Goal: Information Seeking & Learning: Learn about a topic

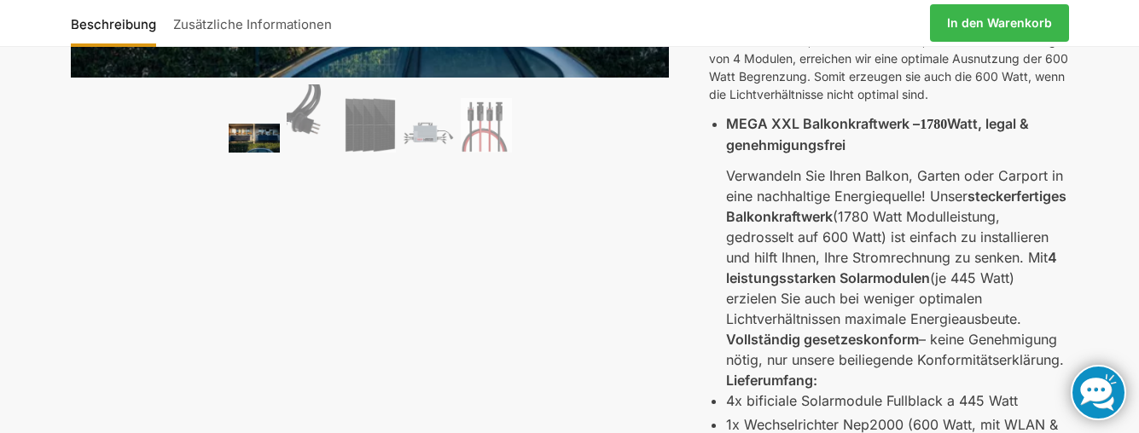
scroll to position [273, 0]
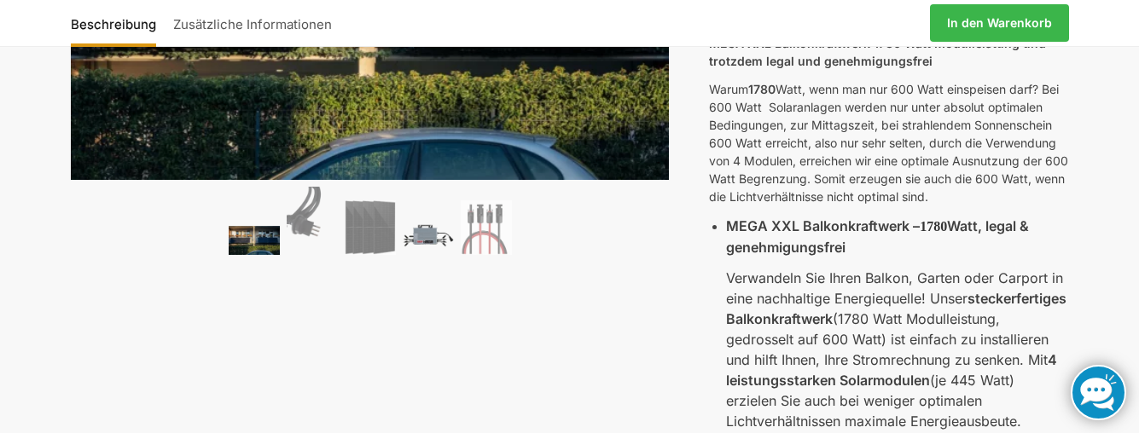
click at [427, 233] on img at bounding box center [428, 235] width 51 height 38
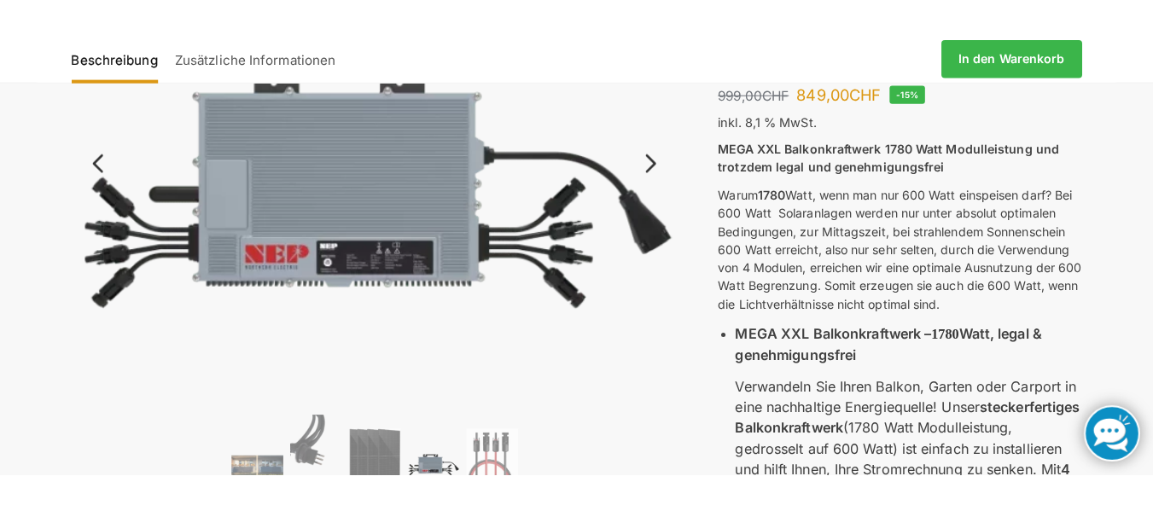
scroll to position [239, 0]
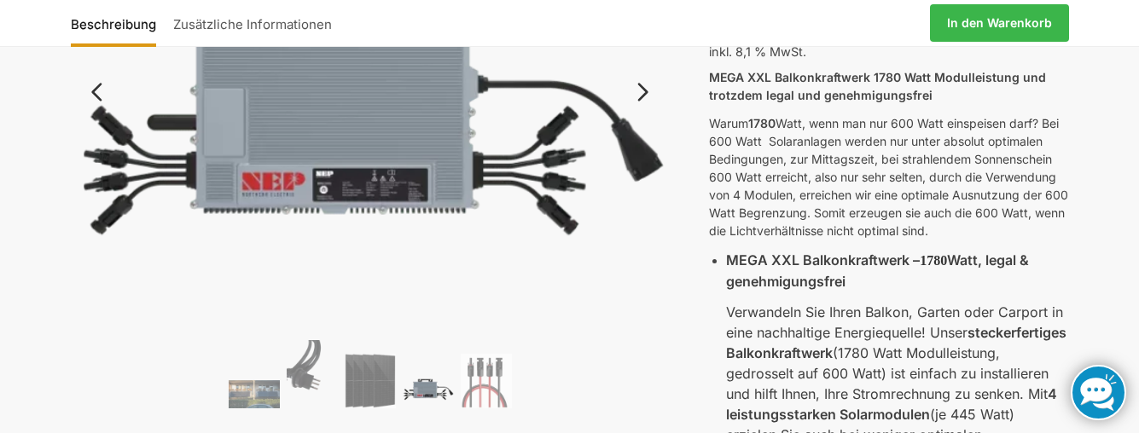
click at [287, 194] on img at bounding box center [370, 108] width 599 height 451
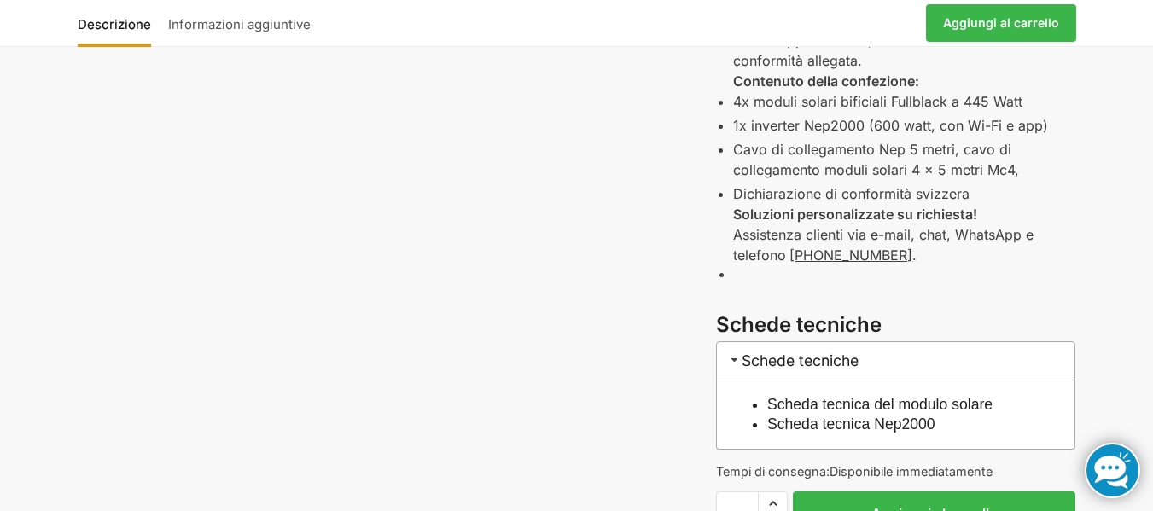
scroll to position [785, 0]
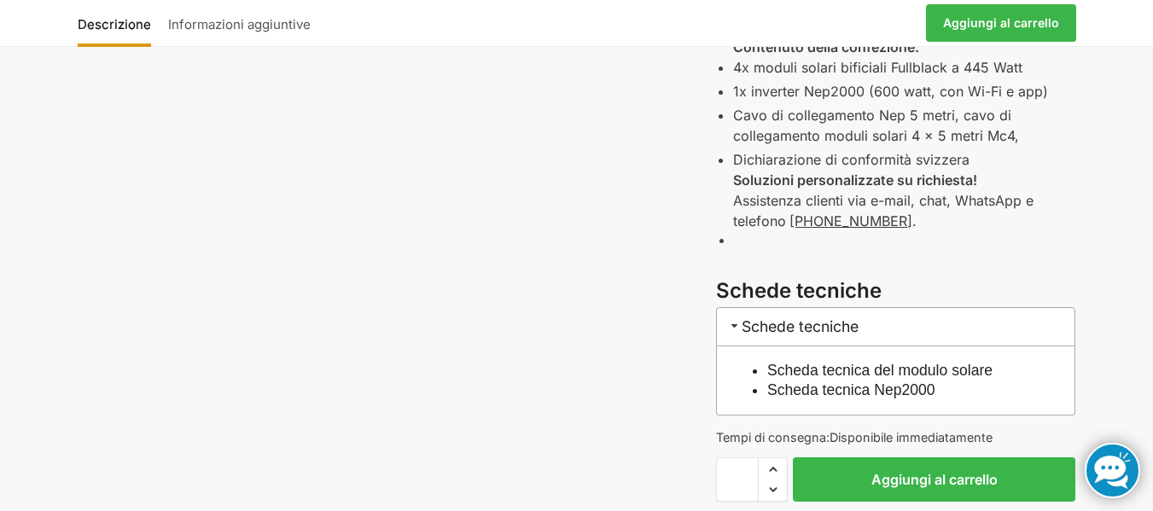
click at [916, 392] on font "Scheda tecnica Nep2000" at bounding box center [851, 389] width 168 height 17
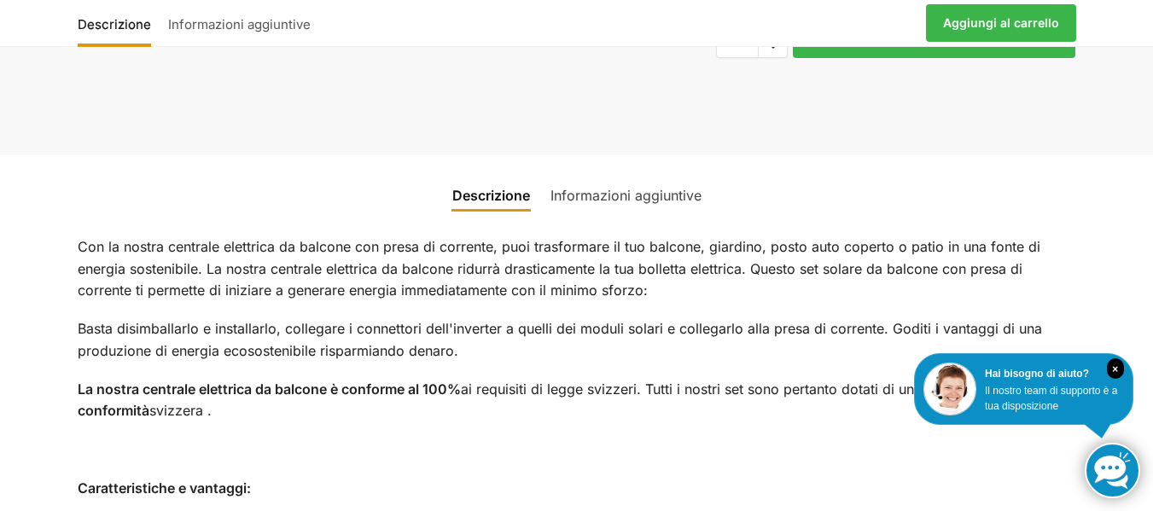
scroll to position [1284, 0]
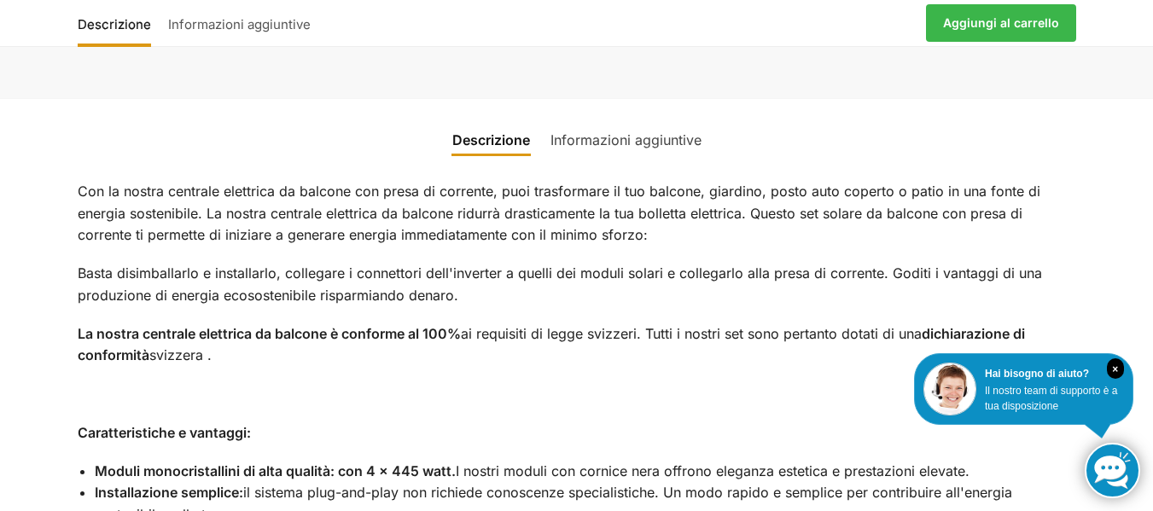
click at [550, 390] on p at bounding box center [577, 395] width 998 height 22
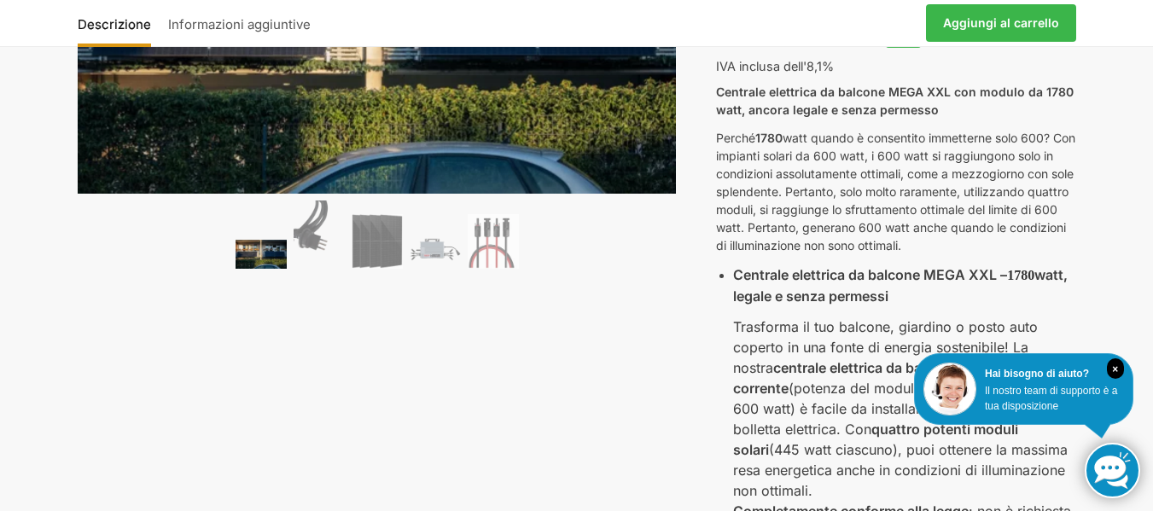
scroll to position [307, 0]
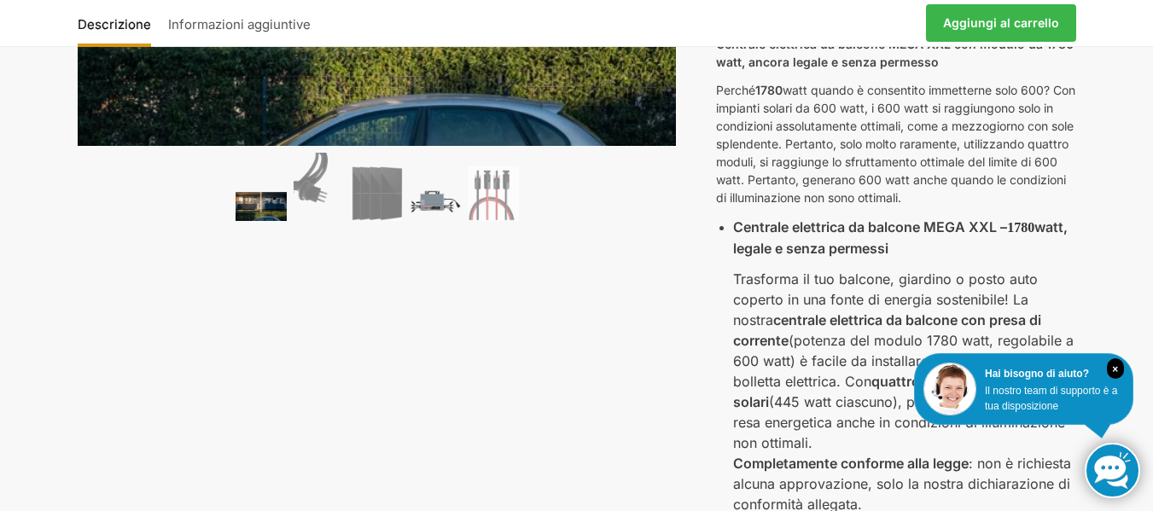
click at [440, 204] on img at bounding box center [435, 201] width 51 height 38
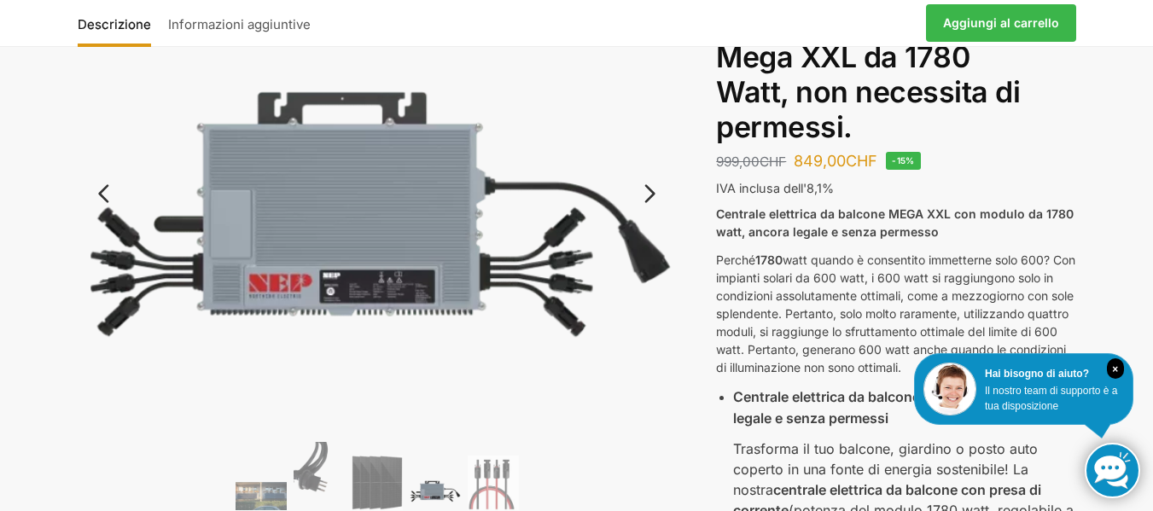
scroll to position [137, 0]
click at [352, 283] on img at bounding box center [377, 210] width 599 height 451
click at [226, 285] on img at bounding box center [377, 210] width 599 height 451
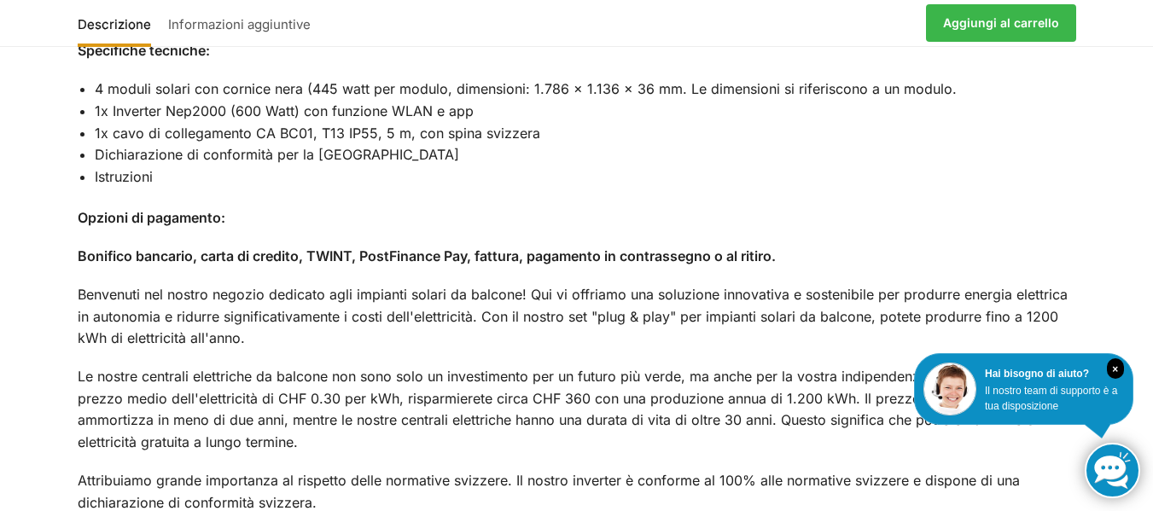
scroll to position [1877, 0]
